Goal: Task Accomplishment & Management: Manage account settings

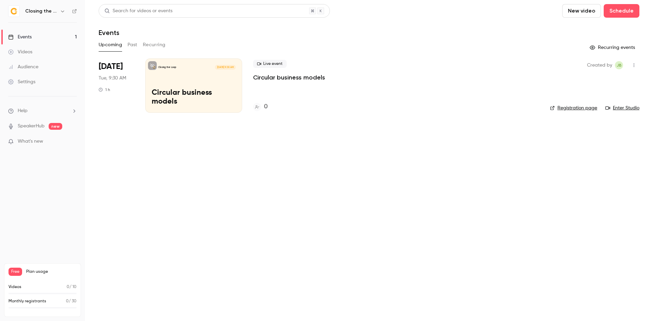
click at [133, 46] on button "Past" at bounding box center [133, 44] width 10 height 11
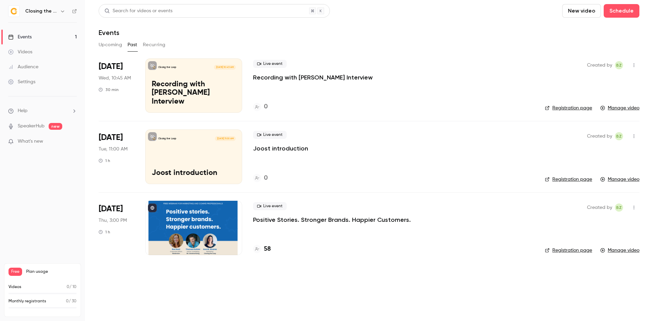
click at [215, 228] on div at bounding box center [193, 228] width 97 height 54
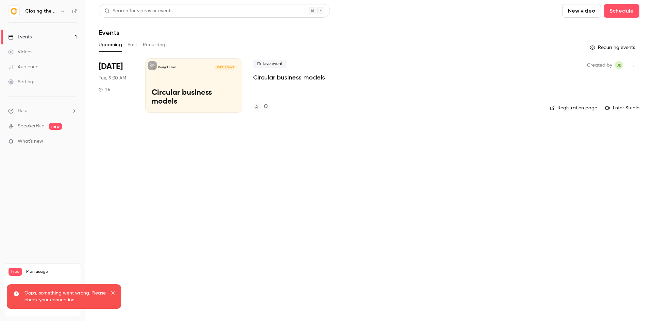
click at [113, 291] on icon "close" at bounding box center [113, 292] width 5 height 5
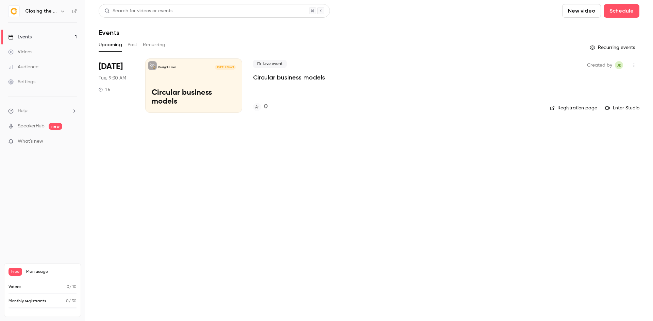
click at [173, 90] on p "Circular business models" at bounding box center [194, 98] width 84 height 18
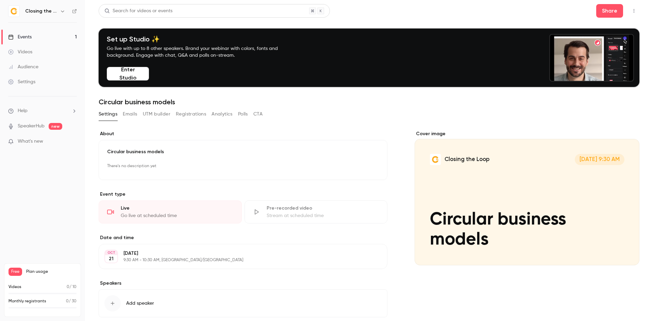
click at [190, 113] on button "Registrations" at bounding box center [191, 114] width 30 height 11
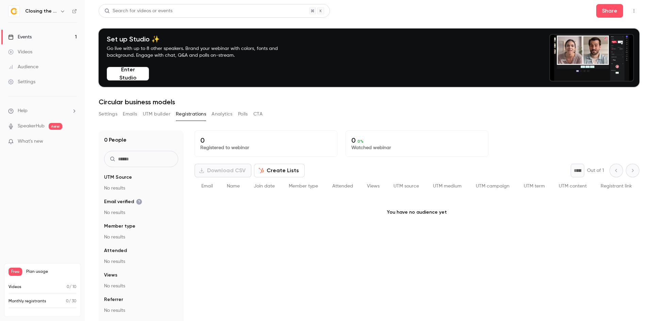
drag, startPoint x: 611, startPoint y: 31, endPoint x: 618, endPoint y: 32, distance: 7.6
click at [616, 29] on div "Set up Studio ✨ Go live with up to 8 other speakers. Brand your webinar with co…" at bounding box center [369, 58] width 541 height 59
click at [615, 10] on button "Share" at bounding box center [609, 11] width 27 height 14
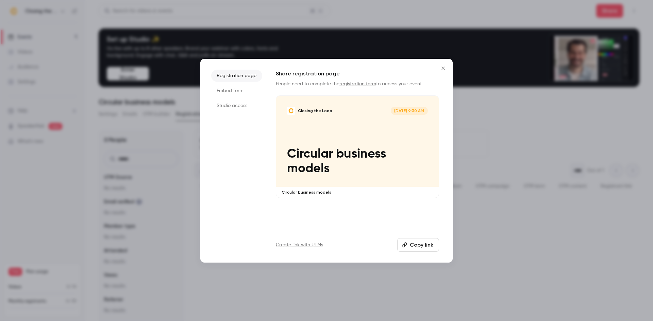
click at [364, 85] on link "registration form" at bounding box center [357, 84] width 37 height 5
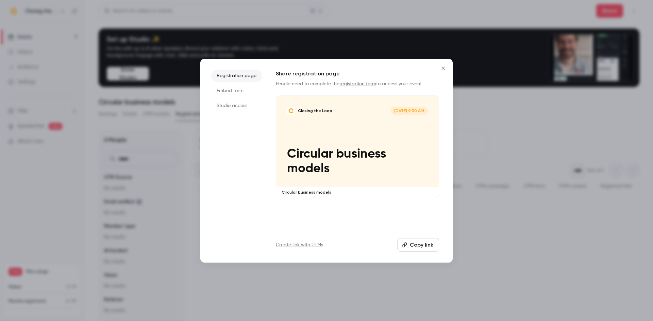
click at [234, 94] on li "Embed form" at bounding box center [236, 91] width 51 height 12
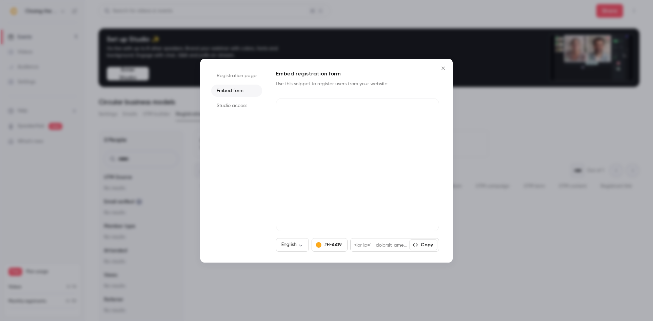
click at [233, 79] on li "Registration page" at bounding box center [236, 76] width 51 height 12
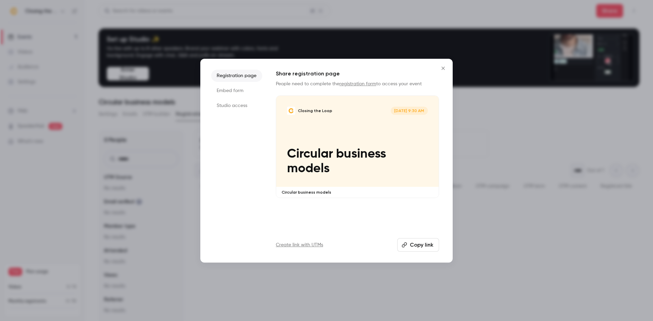
click at [308, 245] on link "Create link with UTMs" at bounding box center [299, 245] width 47 height 7
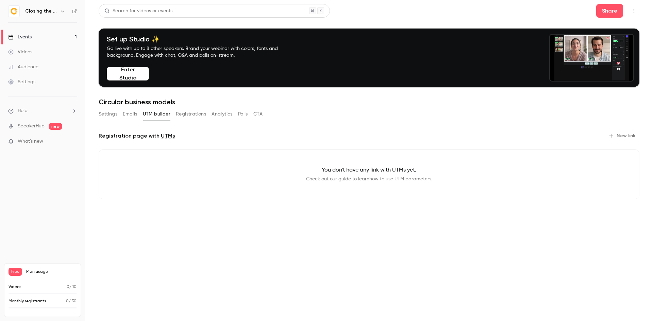
click at [631, 8] on button "button" at bounding box center [634, 10] width 11 height 11
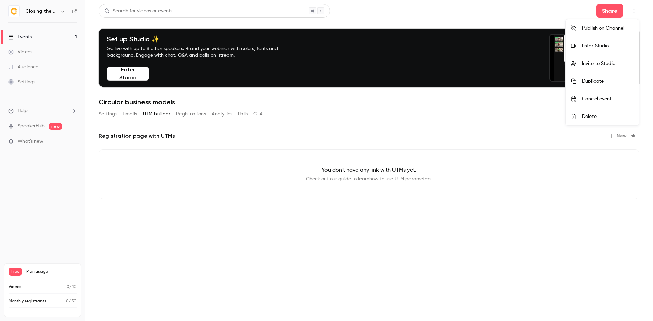
click at [618, 12] on div at bounding box center [326, 160] width 653 height 321
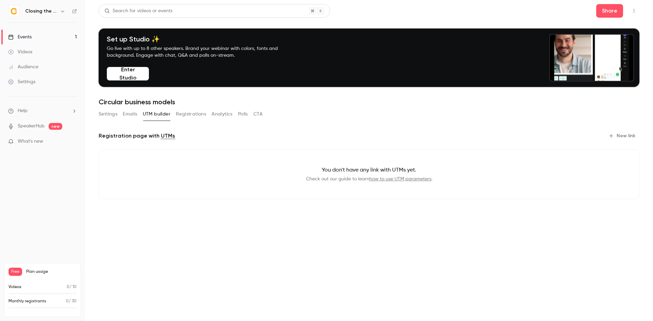
click at [618, 12] on button "Share" at bounding box center [609, 11] width 27 height 14
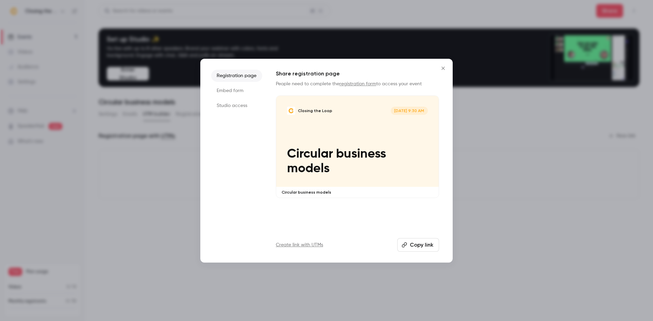
click at [428, 245] on button "Copy link" at bounding box center [418, 245] width 42 height 14
click at [442, 67] on icon "Close" at bounding box center [443, 68] width 3 height 3
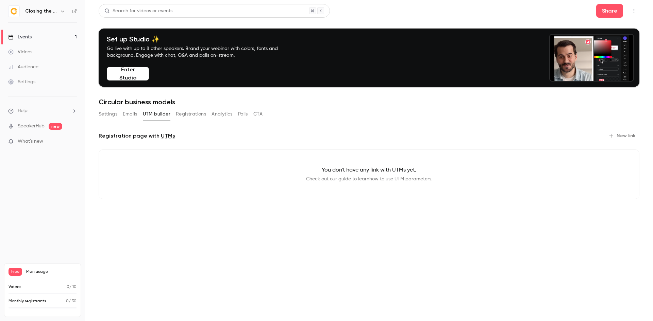
click at [190, 116] on button "Registrations" at bounding box center [191, 114] width 30 height 11
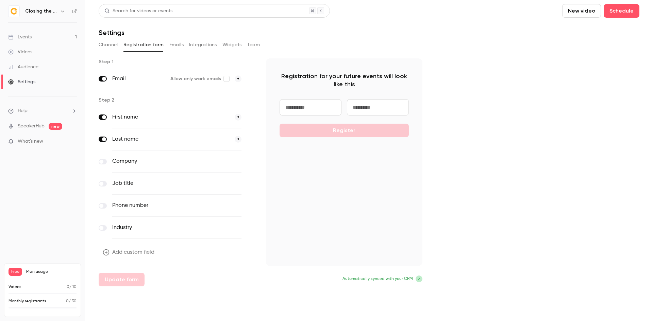
click at [419, 281] on icon at bounding box center [419, 279] width 4 height 4
click at [404, 281] on span "Automatically synced with your CRM" at bounding box center [378, 279] width 70 height 6
click at [419, 279] on icon at bounding box center [419, 279] width 4 height 4
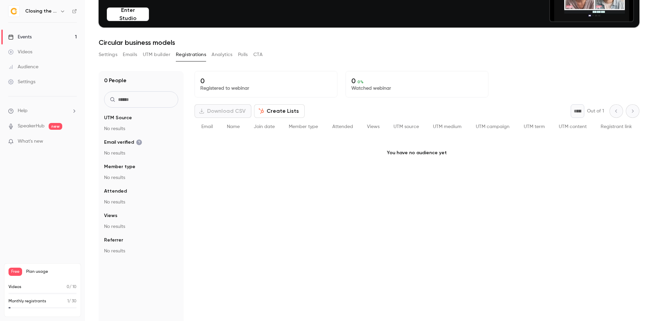
scroll to position [67, 0]
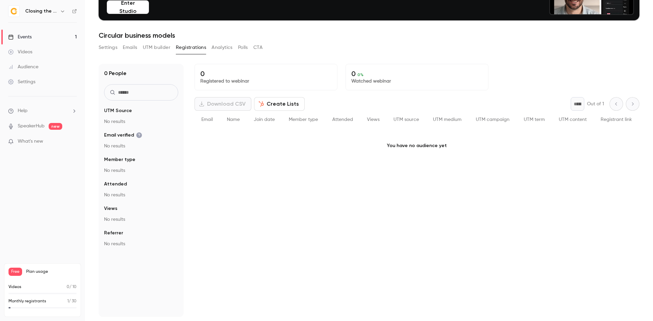
click at [611, 106] on div "* Out of 1" at bounding box center [605, 104] width 69 height 14
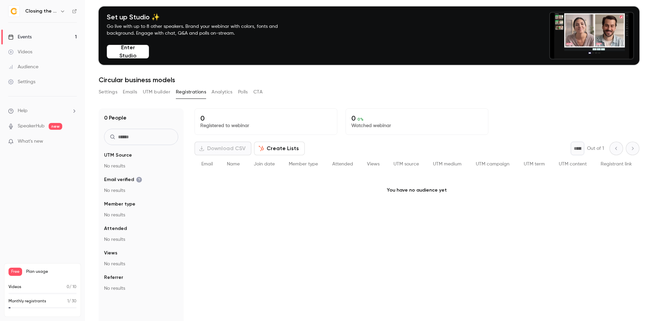
scroll to position [34, 0]
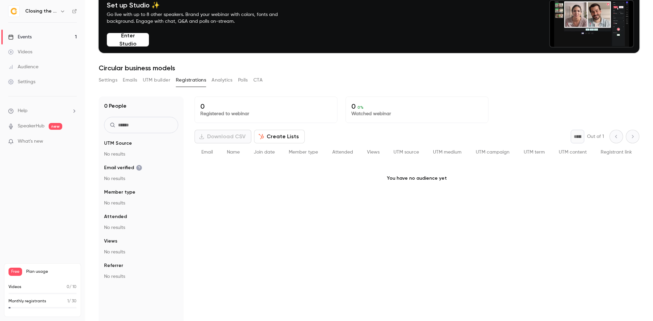
click at [213, 81] on button "Analytics" at bounding box center [222, 80] width 21 height 11
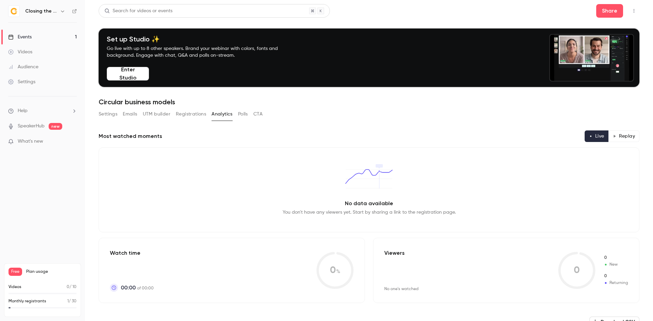
click at [135, 115] on button "Emails" at bounding box center [130, 114] width 14 height 11
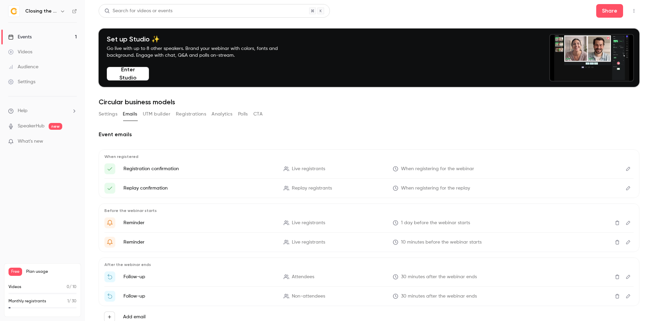
click at [157, 115] on button "UTM builder" at bounding box center [157, 114] width 28 height 11
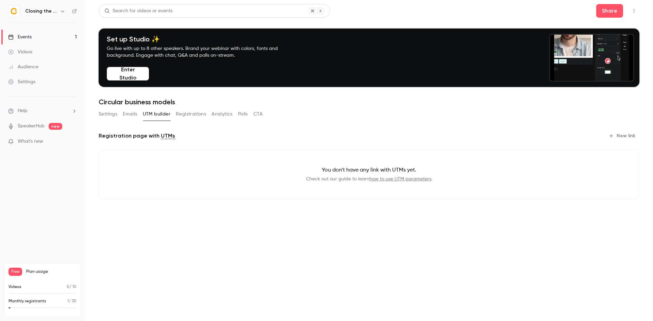
click at [181, 114] on button "Registrations" at bounding box center [191, 114] width 30 height 11
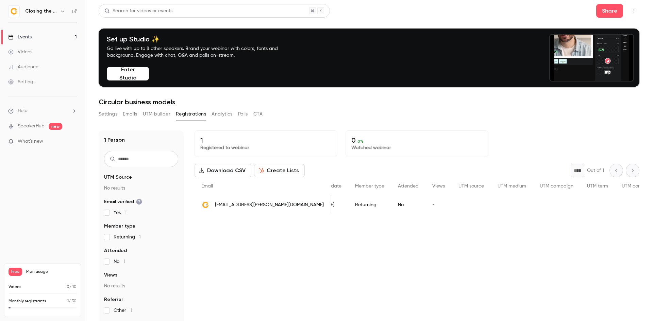
scroll to position [0, 77]
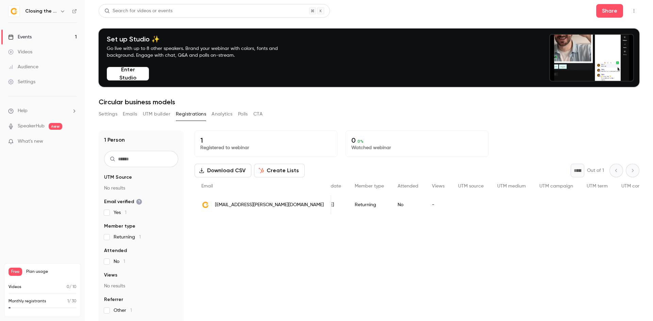
click at [158, 113] on button "UTM builder" at bounding box center [157, 114] width 28 height 11
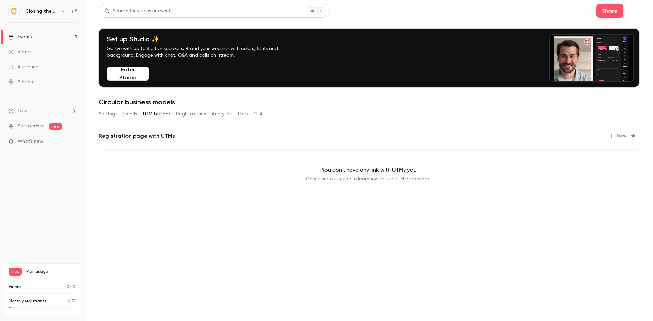
click at [111, 116] on button "Settings" at bounding box center [108, 114] width 19 height 11
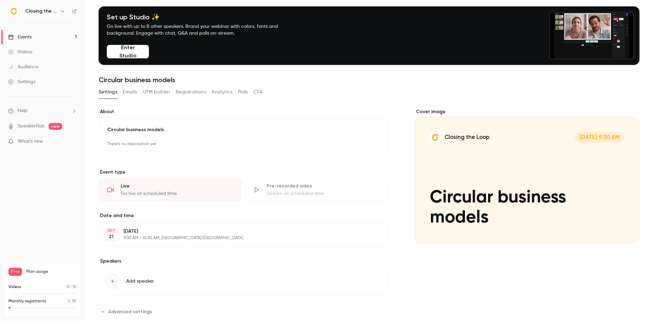
scroll to position [38, 0]
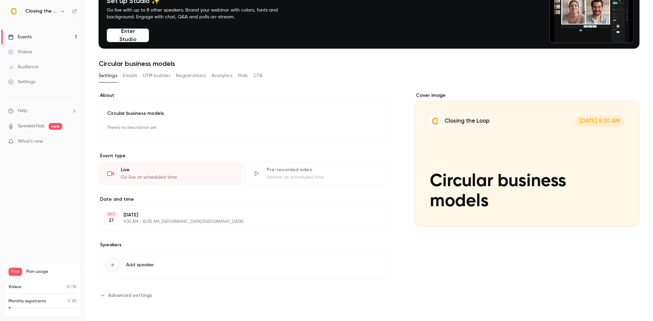
click at [139, 295] on span "Advanced settings" at bounding box center [130, 295] width 44 height 7
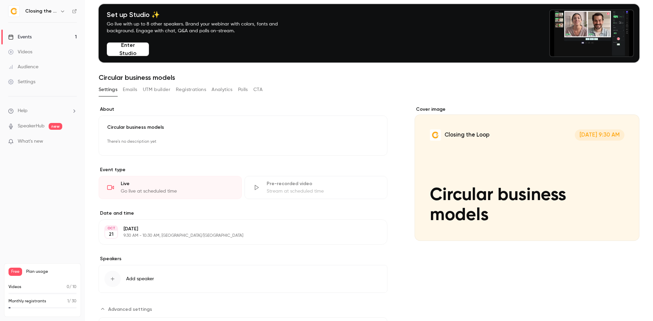
scroll to position [13, 0]
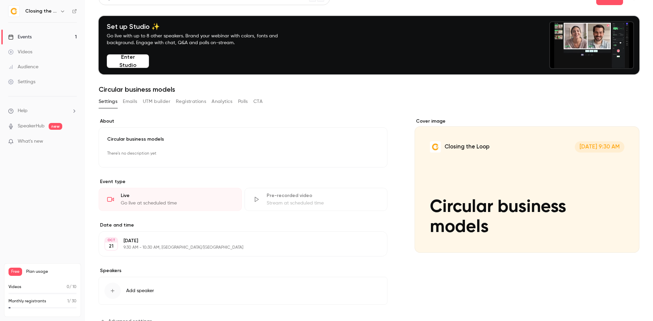
click at [29, 84] on div "Settings" at bounding box center [21, 82] width 27 height 7
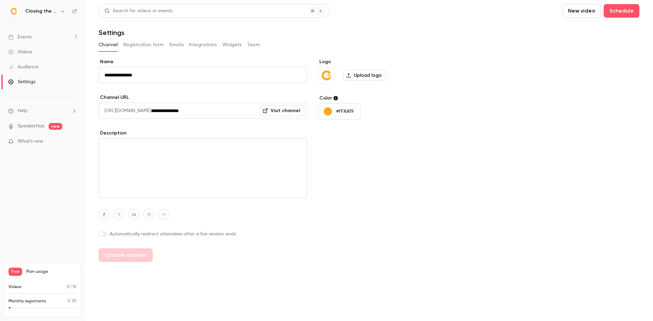
click at [138, 44] on button "Registration form" at bounding box center [143, 44] width 40 height 11
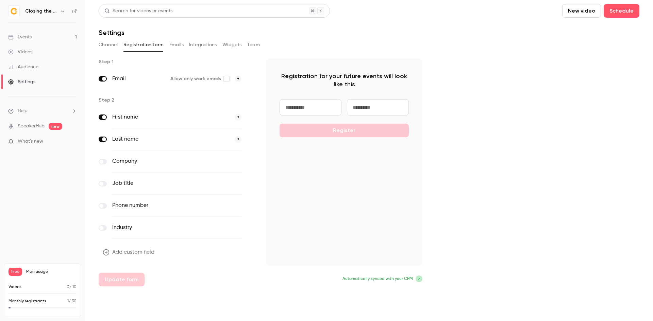
click at [115, 163] on label "Company" at bounding box center [162, 161] width 101 height 8
click at [104, 161] on label at bounding box center [103, 161] width 8 height 5
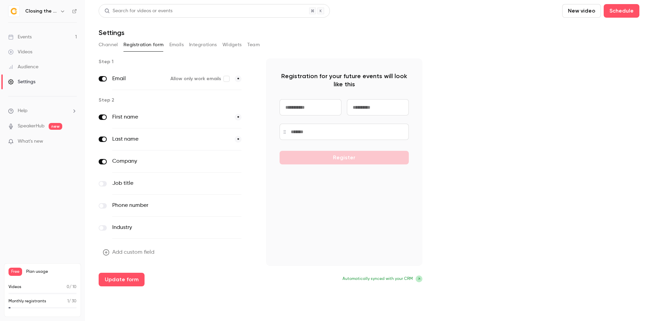
click at [105, 184] on label at bounding box center [103, 183] width 8 height 5
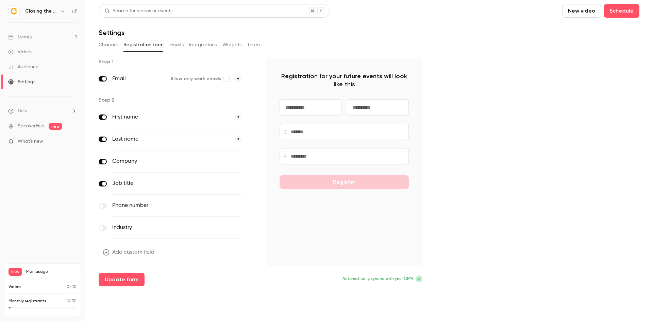
click at [126, 266] on div "Add custom field Update form" at bounding box center [177, 266] width 156 height 41
click at [127, 276] on button "Update form" at bounding box center [122, 280] width 46 height 14
click at [40, 37] on link "Events 1" at bounding box center [42, 37] width 85 height 15
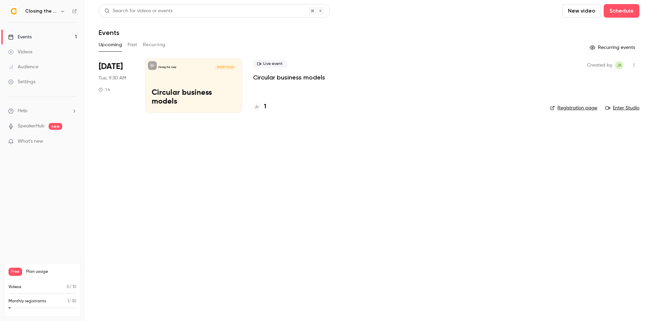
click at [204, 84] on div "Closing the Loop [DATE] 9:30 AM Circular business models" at bounding box center [193, 86] width 97 height 54
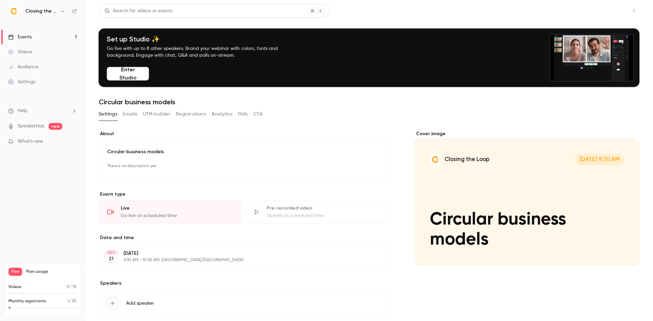
click at [602, 12] on button "Share" at bounding box center [609, 11] width 27 height 14
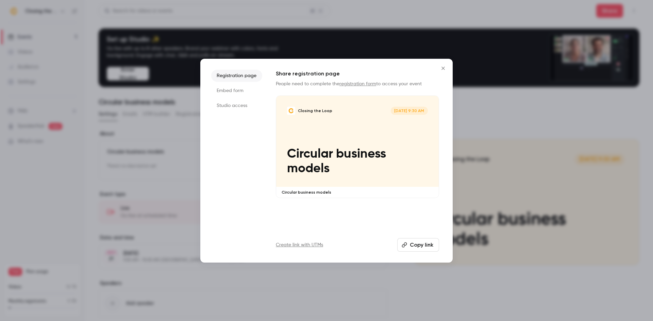
click at [311, 244] on link "Create link with UTMs" at bounding box center [299, 245] width 47 height 7
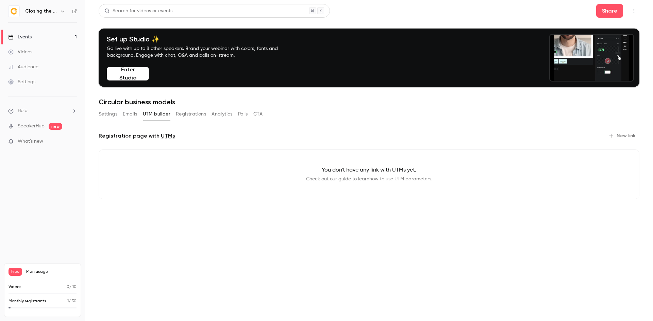
click at [627, 137] on button "New link" at bounding box center [623, 136] width 34 height 11
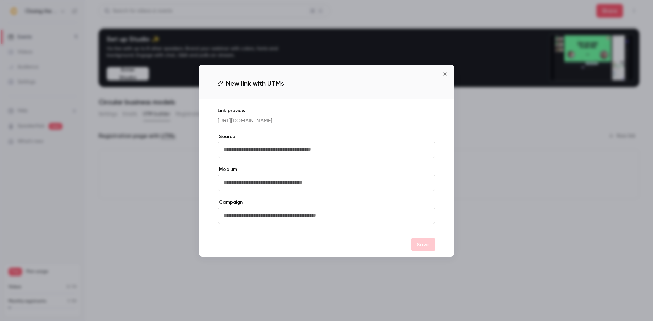
click at [446, 71] on icon "Close" at bounding box center [445, 73] width 8 height 5
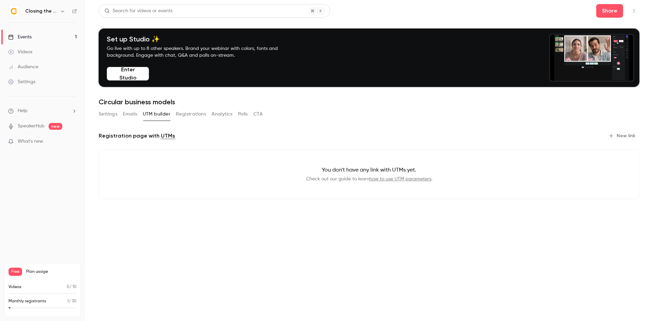
click at [185, 117] on button "Registrations" at bounding box center [191, 114] width 30 height 11
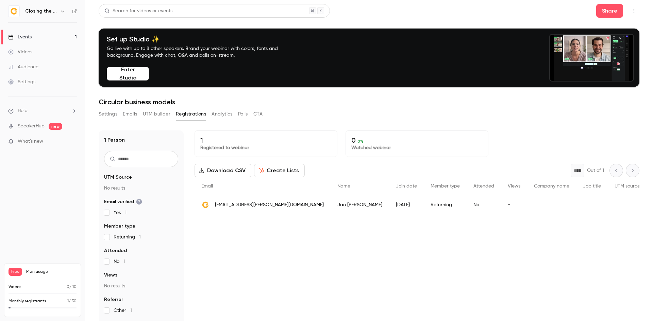
click at [592, 10] on div "Search for videos or events Share" at bounding box center [369, 11] width 541 height 14
click at [596, 11] on button "Share" at bounding box center [609, 11] width 27 height 14
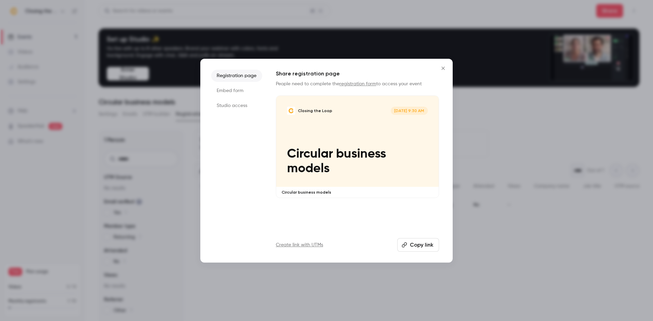
click at [418, 244] on button "Copy link" at bounding box center [418, 245] width 42 height 14
click at [236, 93] on li "Embed form" at bounding box center [236, 91] width 51 height 12
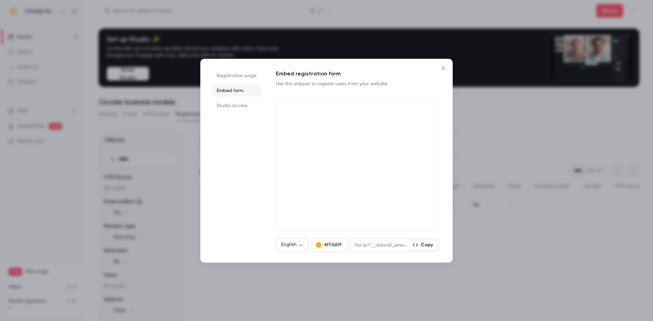
click at [236, 104] on li "Studio access" at bounding box center [236, 106] width 51 height 12
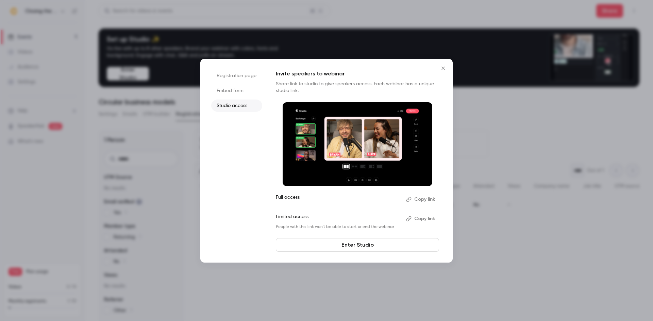
click at [445, 70] on icon "Close" at bounding box center [443, 68] width 8 height 5
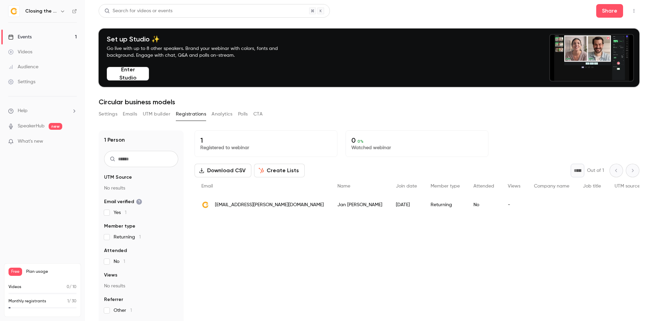
click at [30, 86] on link "Settings" at bounding box center [42, 81] width 85 height 15
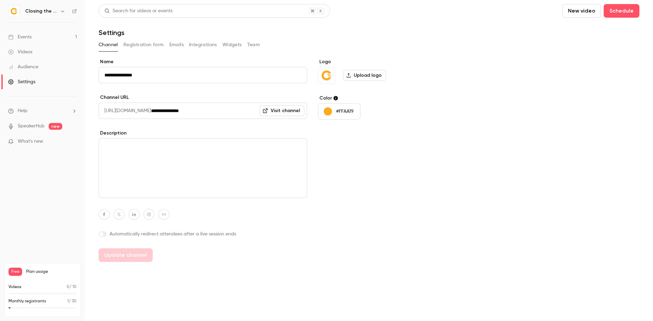
click at [149, 45] on button "Registration form" at bounding box center [143, 44] width 40 height 11
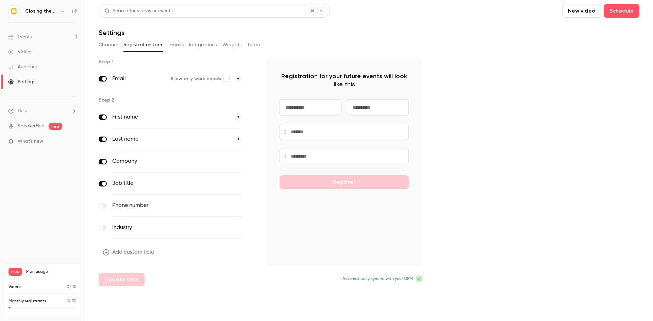
click at [33, 38] on link "Events 1" at bounding box center [42, 37] width 85 height 15
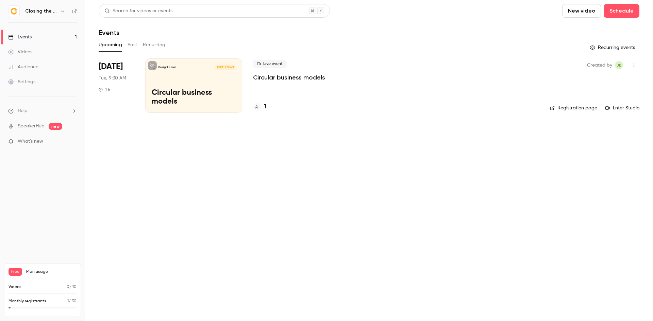
click at [175, 89] on p "Circular business models" at bounding box center [194, 98] width 84 height 18
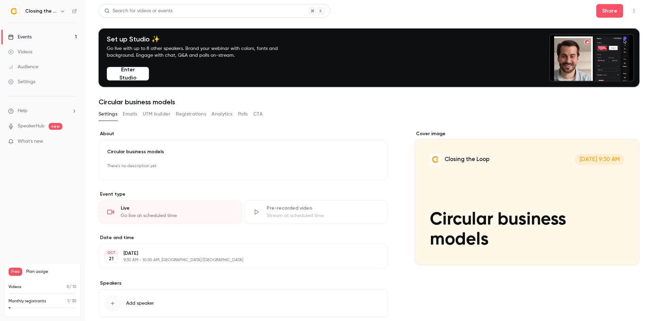
click at [179, 113] on button "Registrations" at bounding box center [191, 114] width 30 height 11
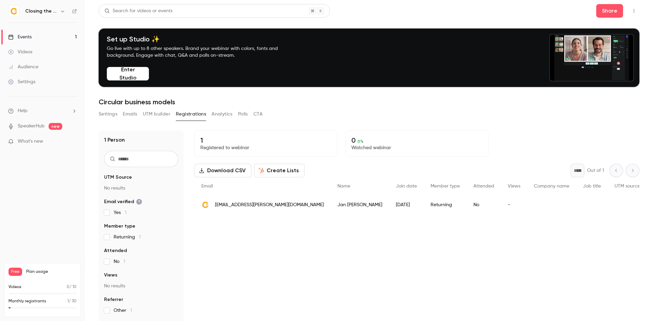
click at [110, 115] on button "Settings" at bounding box center [108, 114] width 19 height 11
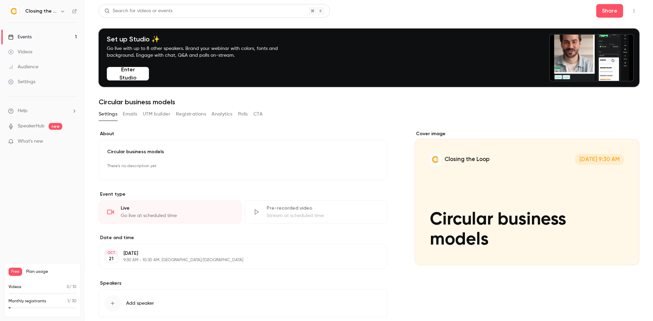
scroll to position [38, 0]
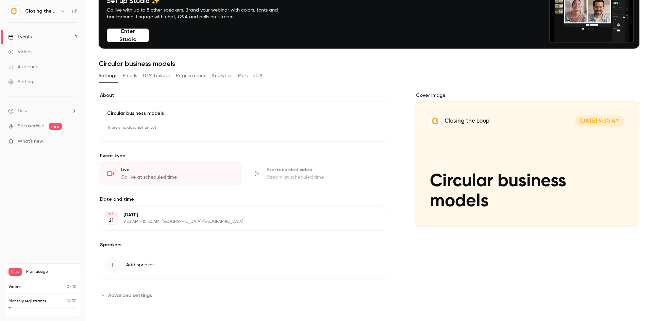
click at [159, 121] on div "Circular business models There's no description yet Edit" at bounding box center [243, 122] width 289 height 40
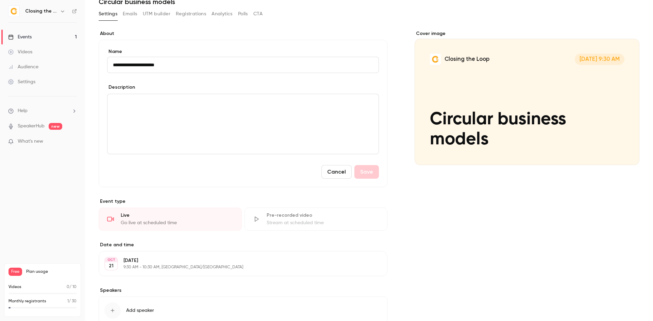
scroll to position [146, 0]
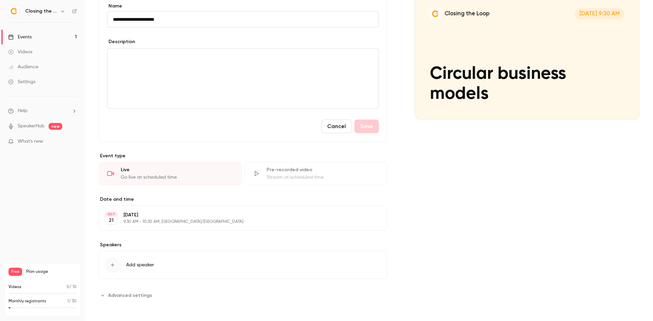
click at [136, 298] on span "Advanced settings" at bounding box center [130, 295] width 44 height 7
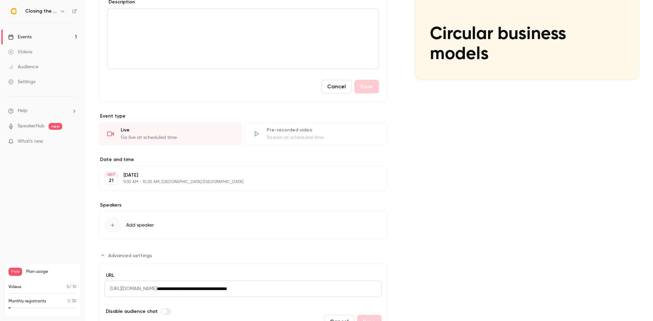
scroll to position [222, 0]
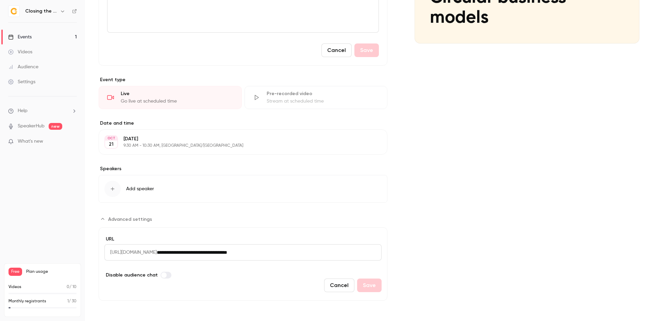
click at [135, 215] on button "Advanced settings" at bounding box center [127, 219] width 57 height 11
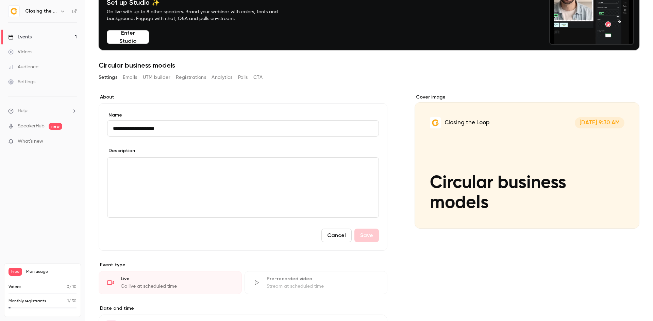
scroll to position [0, 0]
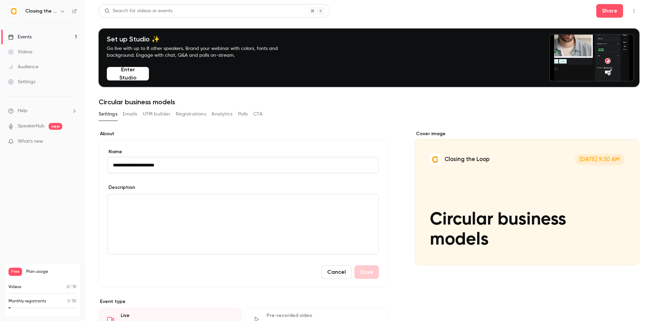
click at [186, 112] on button "Registrations" at bounding box center [191, 114] width 30 height 11
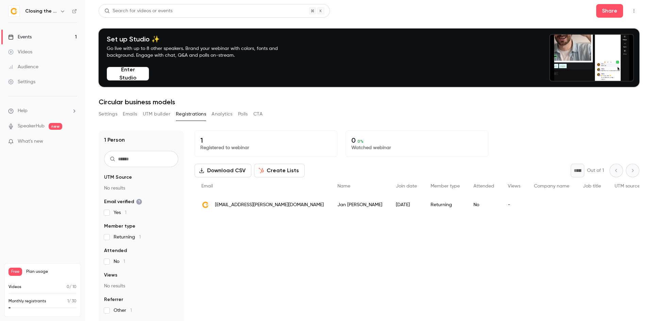
click at [116, 113] on button "Settings" at bounding box center [108, 114] width 19 height 11
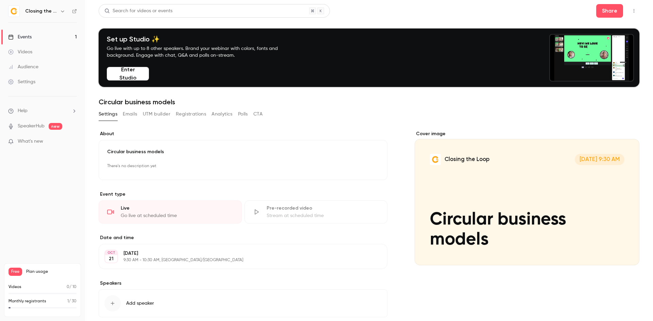
scroll to position [38, 0]
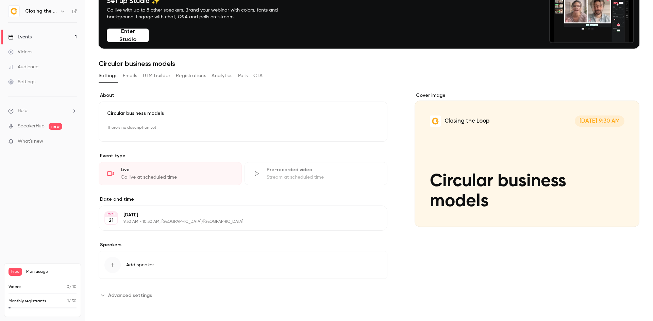
click at [145, 296] on span "Advanced settings" at bounding box center [130, 295] width 44 height 7
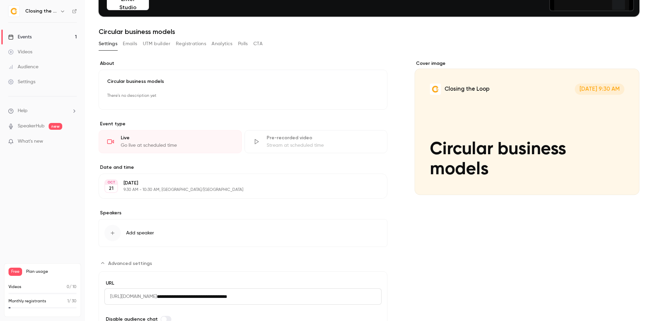
scroll to position [115, 0]
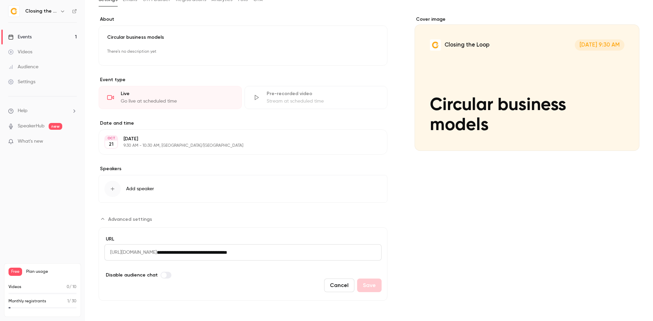
click at [321, 256] on input "**********" at bounding box center [269, 253] width 225 height 16
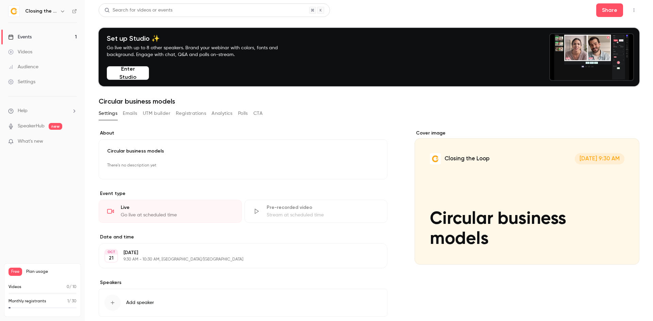
scroll to position [0, 0]
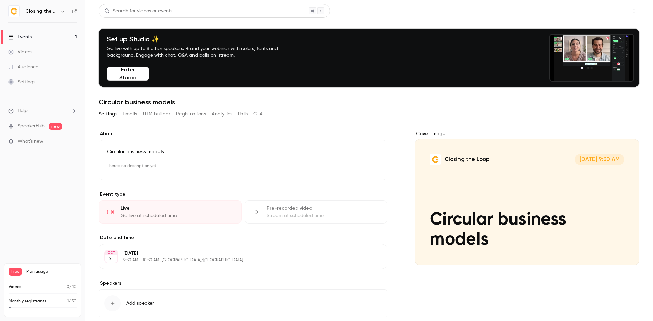
click at [596, 11] on button "Share" at bounding box center [609, 11] width 27 height 14
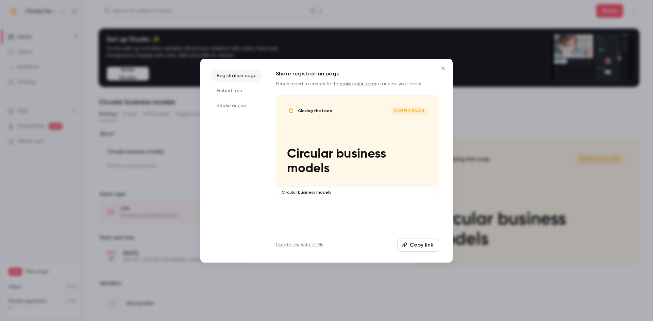
click at [419, 242] on button "Copy link" at bounding box center [418, 245] width 42 height 14
click at [444, 67] on icon "Close" at bounding box center [443, 68] width 8 height 5
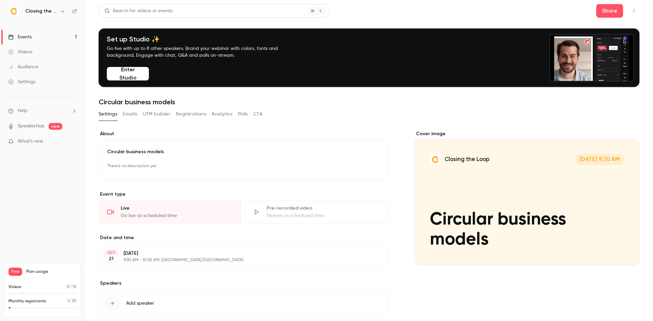
click at [195, 112] on button "Registrations" at bounding box center [191, 114] width 30 height 11
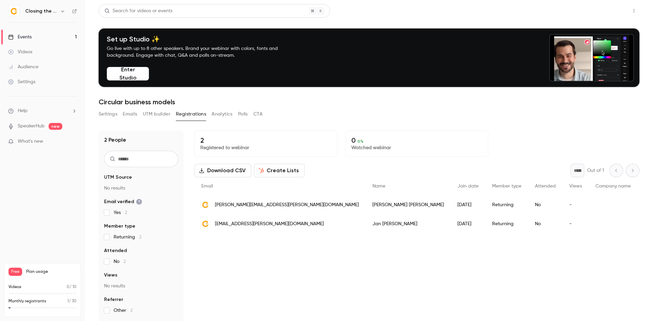
click at [599, 9] on button "Share" at bounding box center [609, 11] width 27 height 14
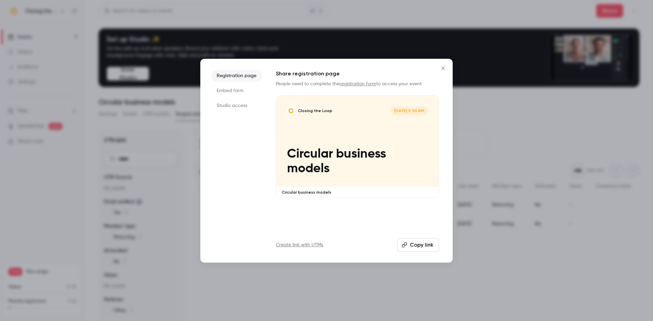
click at [417, 251] on button "Copy link" at bounding box center [418, 245] width 42 height 14
click at [446, 66] on icon "Close" at bounding box center [443, 68] width 8 height 5
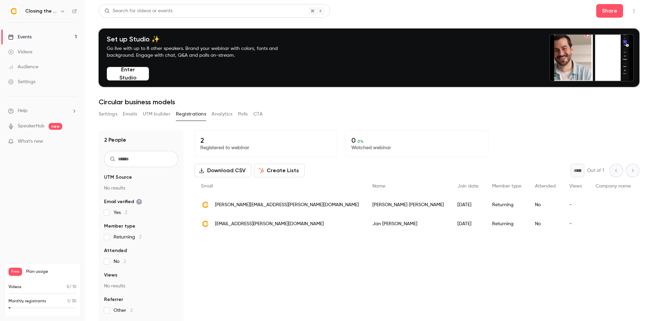
click at [49, 11] on h6 "Closing the Loop" at bounding box center [41, 11] width 32 height 7
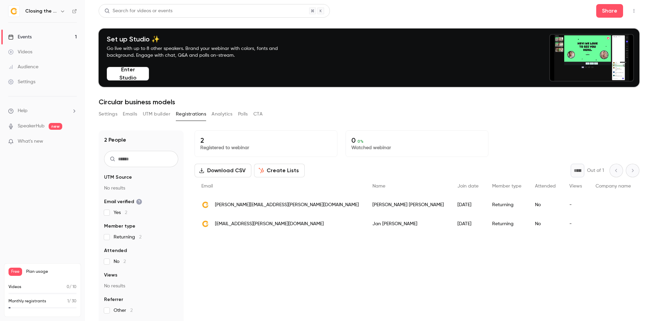
click at [62, 10] on icon "button" at bounding box center [62, 11] width 5 height 5
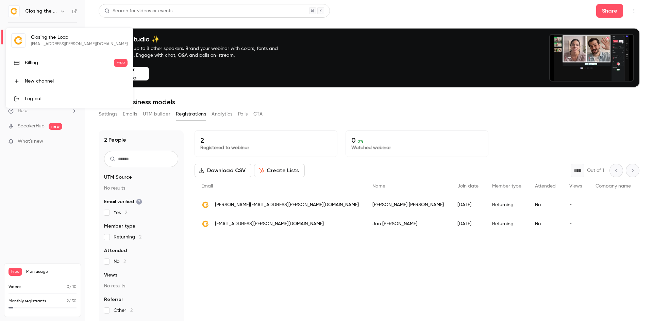
click at [48, 97] on div "Log out" at bounding box center [76, 99] width 103 height 7
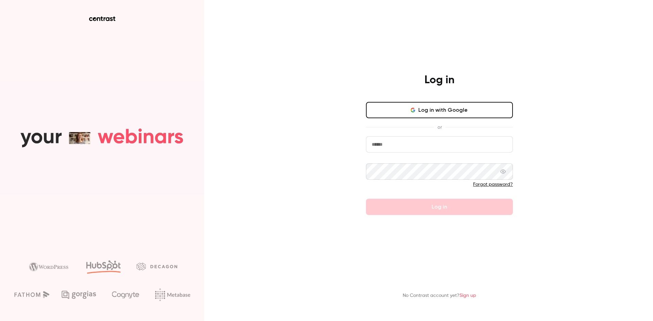
click at [404, 107] on button "Log in with Google" at bounding box center [439, 110] width 147 height 16
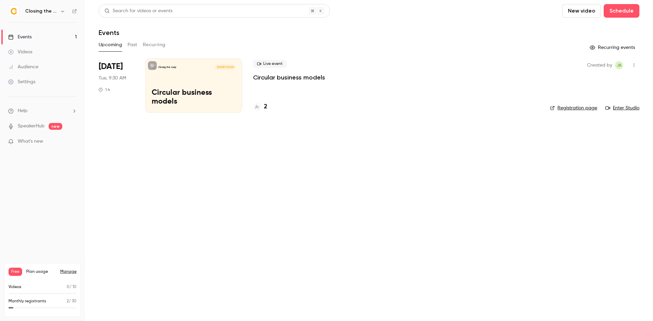
click at [63, 9] on icon "button" at bounding box center [62, 11] width 5 height 5
click at [143, 192] on div at bounding box center [326, 160] width 653 height 321
click at [73, 272] on link "Manage" at bounding box center [68, 271] width 16 height 5
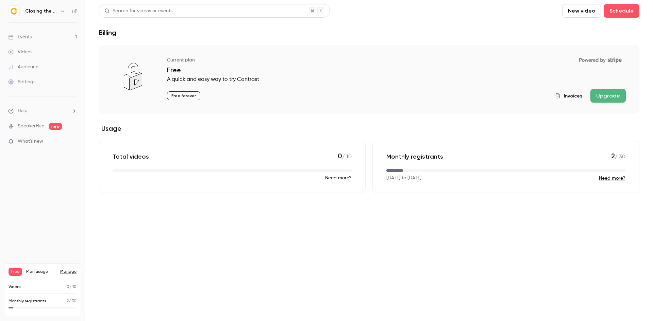
click at [611, 97] on button "Upgrade" at bounding box center [608, 96] width 35 height 14
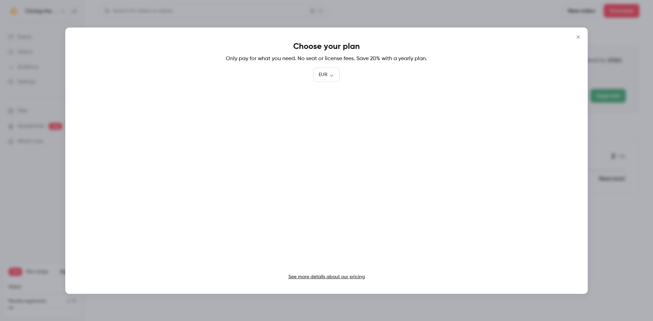
click at [577, 36] on icon "Close" at bounding box center [578, 36] width 8 height 5
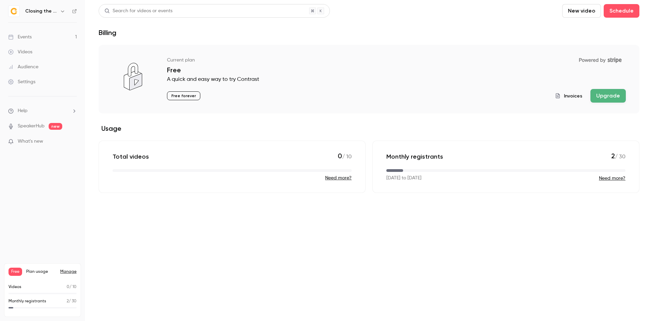
click at [26, 36] on div "Events" at bounding box center [19, 37] width 23 height 7
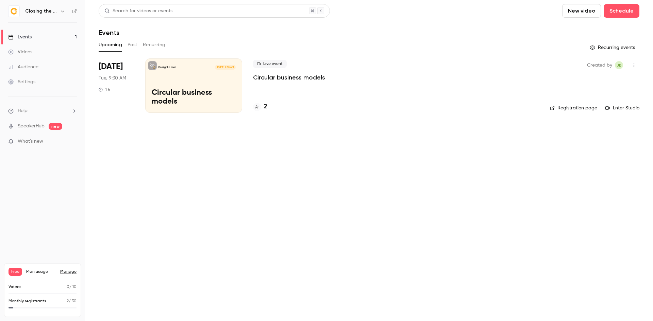
click at [133, 45] on button "Past" at bounding box center [133, 44] width 10 height 11
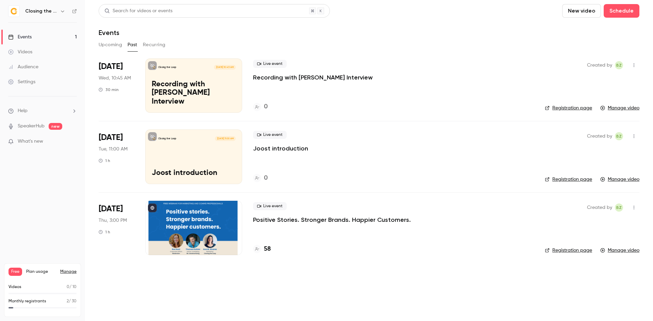
click at [202, 244] on div at bounding box center [193, 228] width 97 height 54
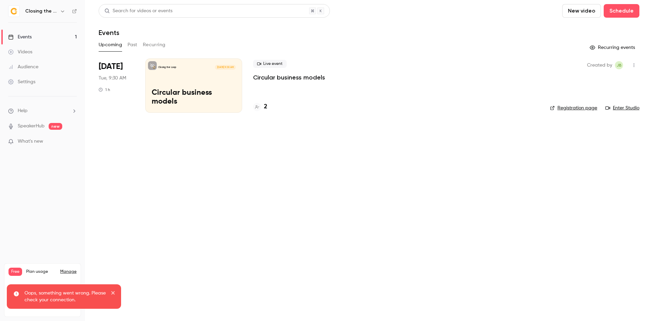
click at [53, 37] on link "Events 1" at bounding box center [42, 37] width 85 height 15
click at [209, 84] on div "Closing the Loop [DATE] 9:30 AM Circular business models" at bounding box center [193, 86] width 97 height 54
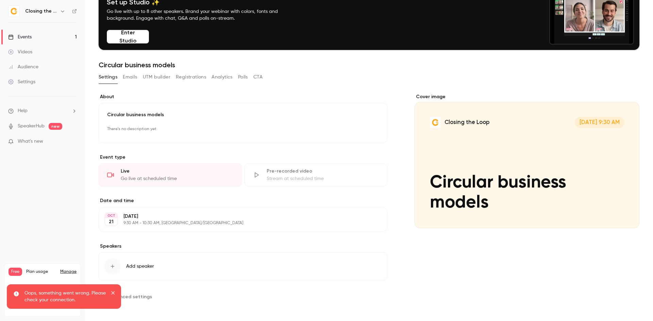
scroll to position [38, 0]
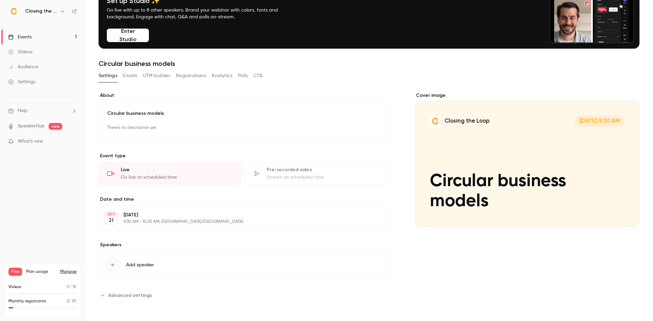
click at [159, 64] on h1 "Circular business models" at bounding box center [369, 64] width 541 height 8
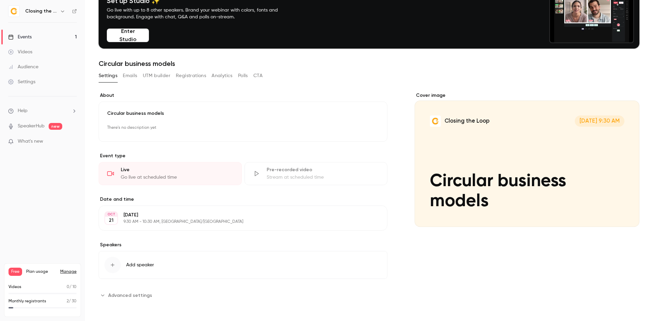
click at [33, 82] on div "Settings" at bounding box center [21, 82] width 27 height 7
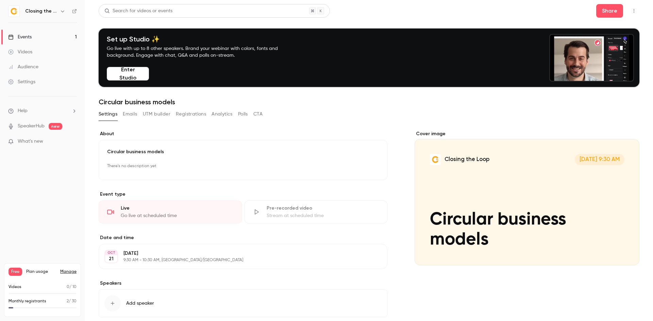
click at [526, 162] on div "Cover image" at bounding box center [527, 198] width 225 height 135
click at [0, 0] on input "Closing the Loop [DATE] 9:30 AM Circular business models" at bounding box center [0, 0] width 0 height 0
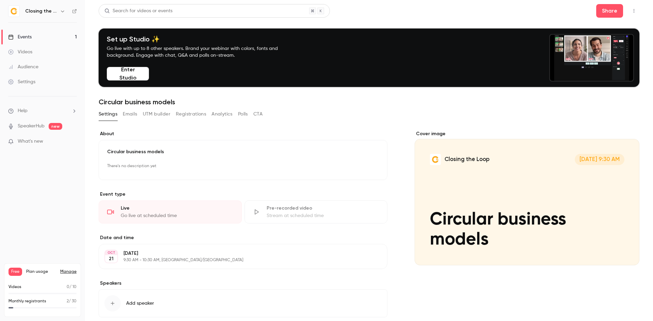
click at [129, 112] on button "Emails" at bounding box center [130, 114] width 14 height 11
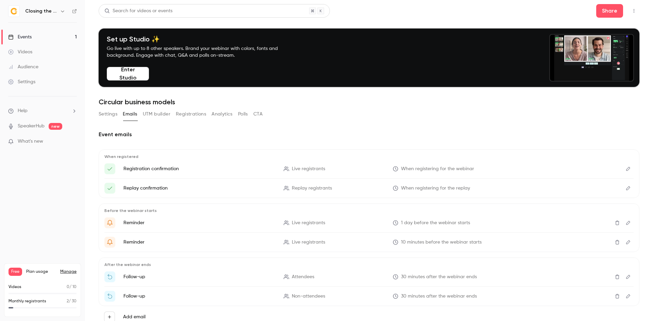
click at [107, 116] on button "Settings" at bounding box center [108, 114] width 19 height 11
